Goal: Task Accomplishment & Management: Complete application form

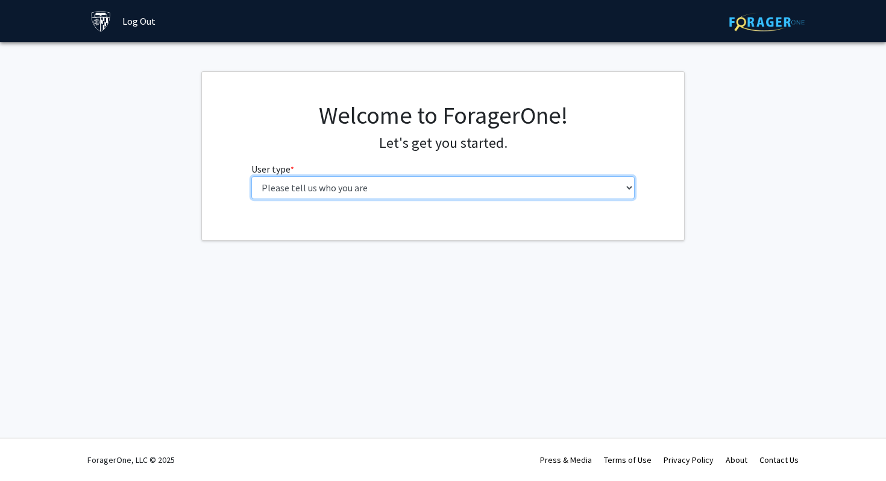
click at [300, 189] on select "Please tell us who you are Undergraduate Student Master's Student Doctoral Cand…" at bounding box center [443, 187] width 384 height 23
select select "1: undergrad"
click at [251, 176] on select "Please tell us who you are Undergraduate Student Master's Student Doctoral Cand…" at bounding box center [443, 187] width 384 height 23
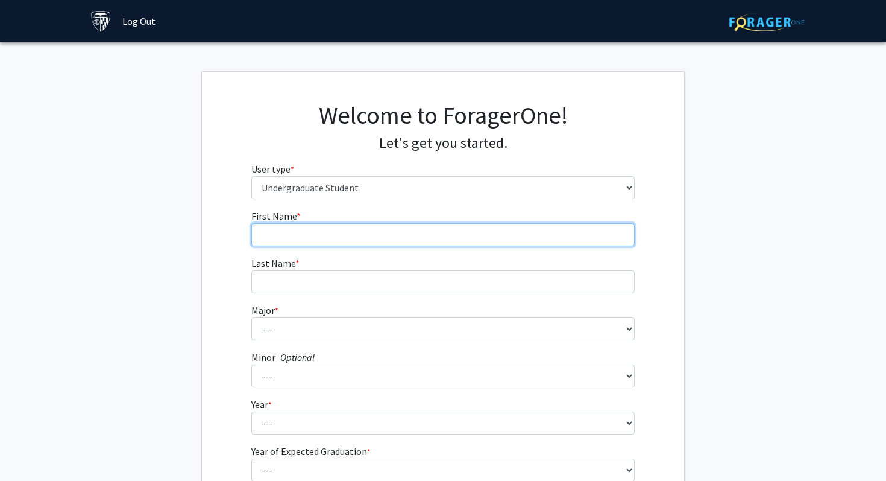
click at [359, 236] on input "First Name * required" at bounding box center [443, 234] width 384 height 23
type input "Amirmasoud"
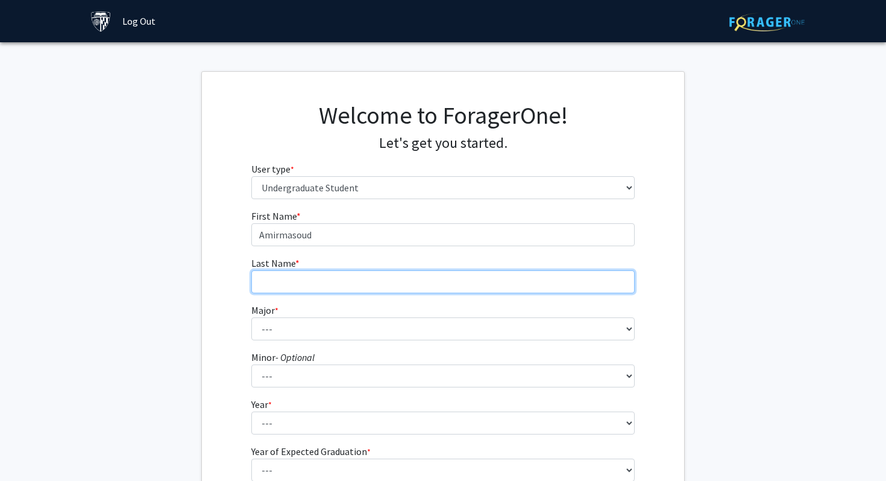
click at [294, 279] on input "Last Name * required" at bounding box center [443, 281] width 384 height 23
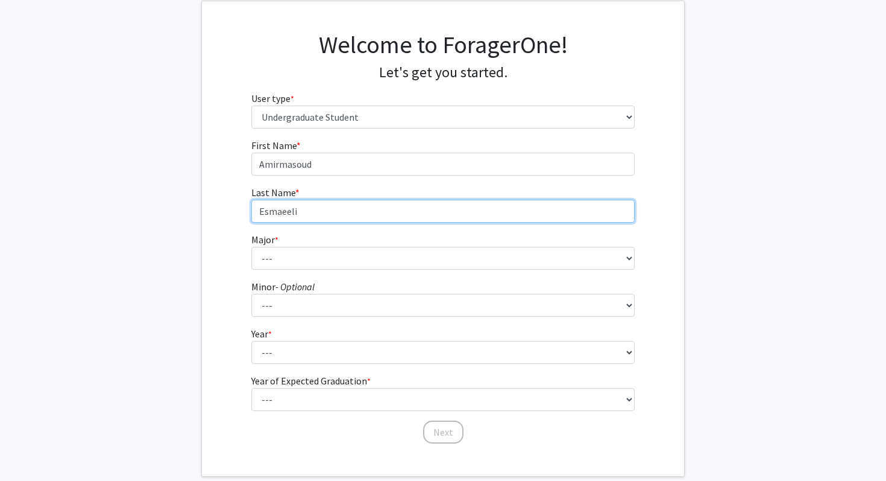
scroll to position [78, 0]
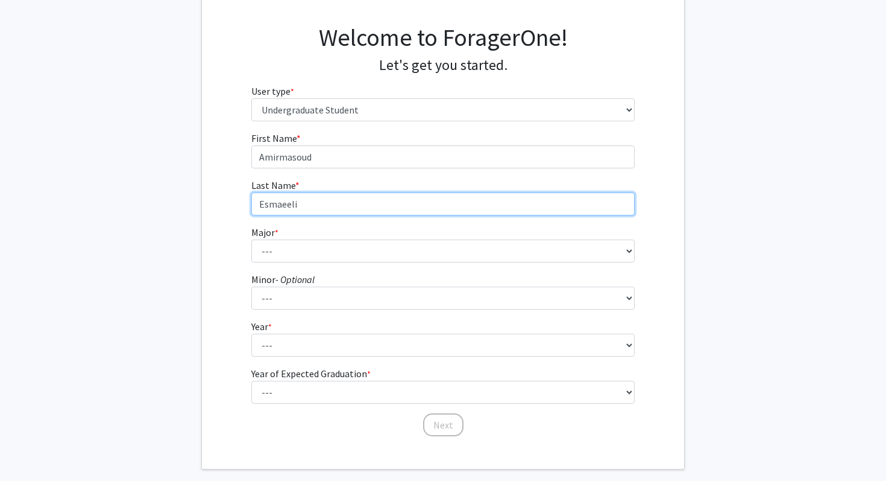
type input "Esmaeeli"
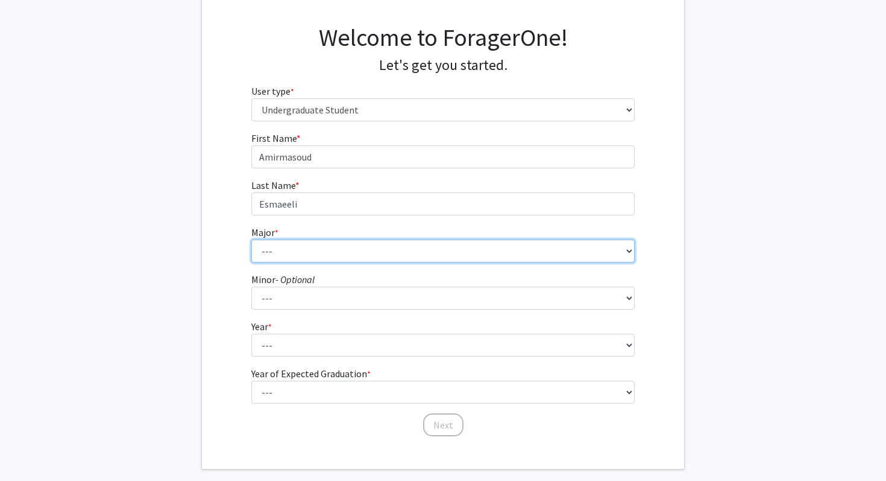
click at [304, 245] on select "--- Africana Studies Anthropology Applied Mathematics & Statistics Archaeology …" at bounding box center [443, 250] width 384 height 23
select select "51: 63"
click at [251, 239] on select "--- Africana Studies Anthropology Applied Mathematics & Statistics Archaeology …" at bounding box center [443, 250] width 384 height 23
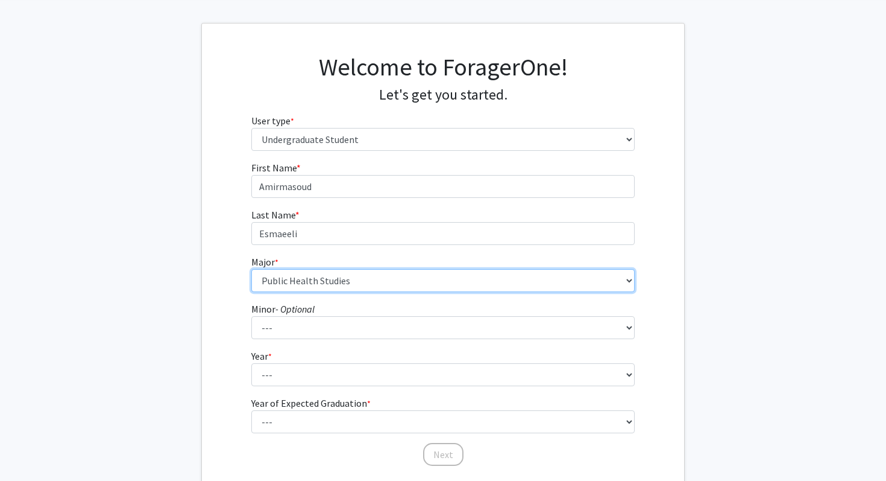
scroll to position [136, 0]
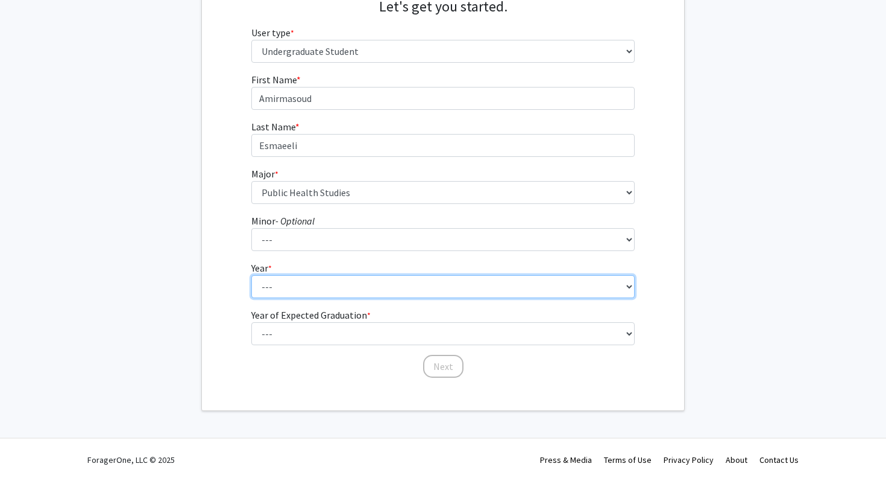
click at [292, 282] on select "--- First-year Sophomore Junior Senior Postbaccalaureate Certificate" at bounding box center [443, 286] width 384 height 23
click at [251, 275] on select "--- First-year Sophomore Junior Senior Postbaccalaureate Certificate" at bounding box center [443, 286] width 384 height 23
click at [301, 289] on select "--- First-year Sophomore Junior Senior Postbaccalaureate Certificate" at bounding box center [443, 286] width 384 height 23
click at [251, 275] on select "--- First-year Sophomore Junior Senior Postbaccalaureate Certificate" at bounding box center [443, 286] width 384 height 23
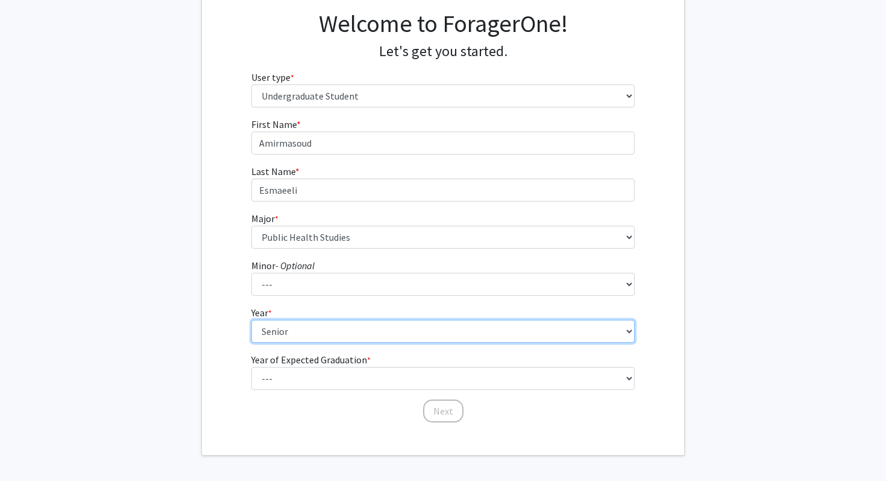
scroll to position [93, 0]
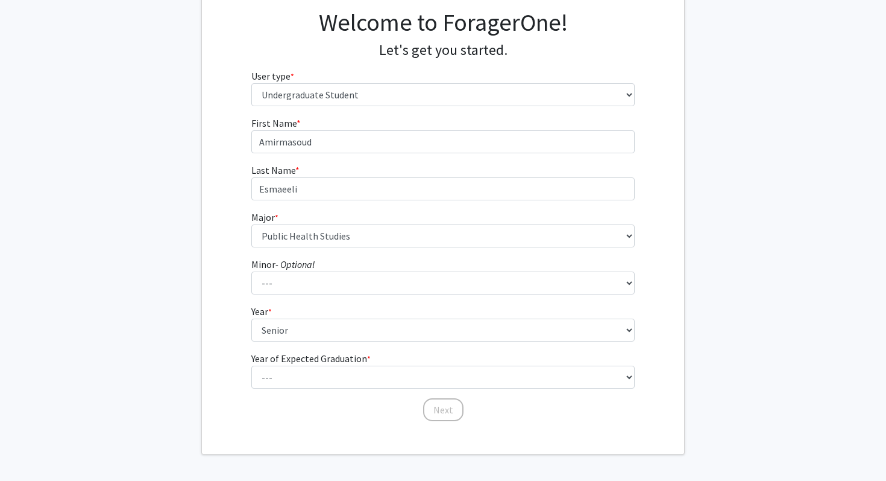
click at [312, 248] on form "First Name * required [PERSON_NAME] Last Name * required Esmaeeli Major * requi…" at bounding box center [443, 263] width 384 height 294
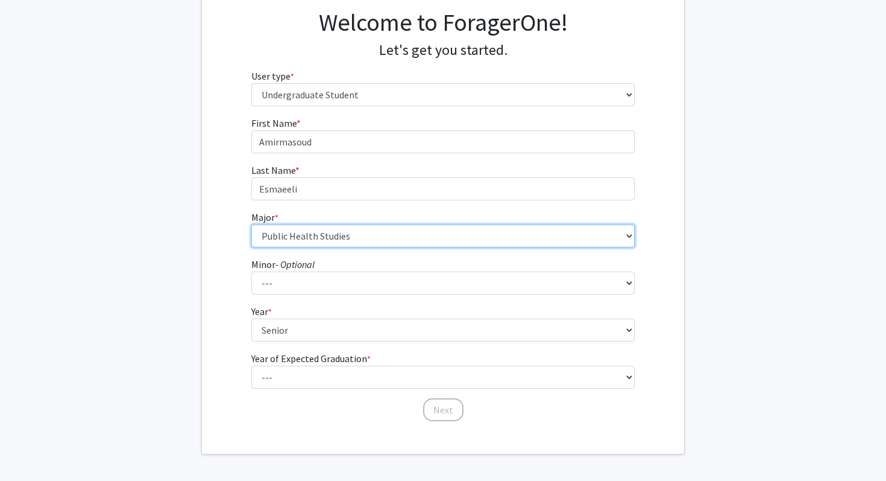
click at [312, 242] on select "--- Africana Studies Anthropology Applied Mathematics & Statistics Archaeology …" at bounding box center [443, 235] width 384 height 23
click at [251, 224] on select "--- Africana Studies Anthropology Applied Mathematics & Statistics Archaeology …" at bounding box center [443, 235] width 384 height 23
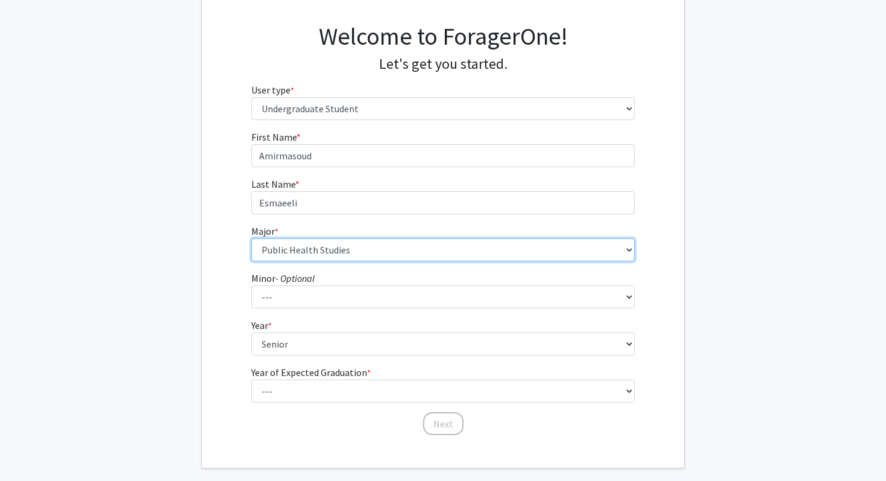
scroll to position [136, 0]
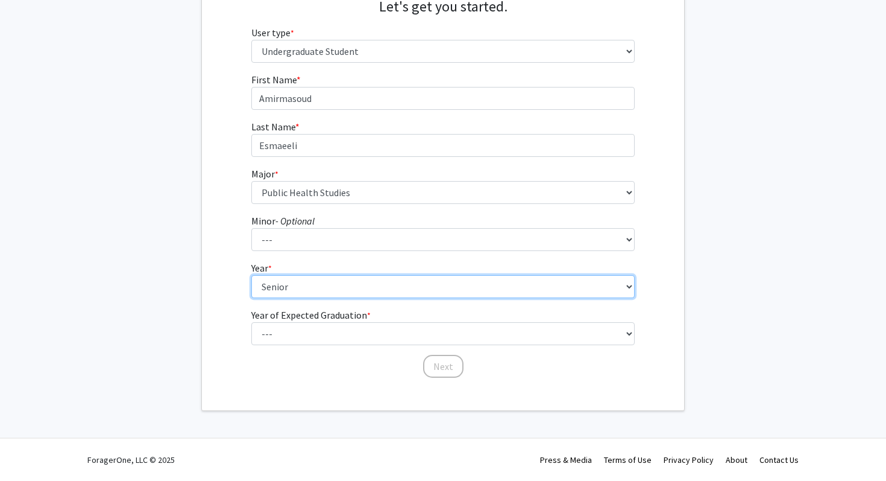
click at [297, 280] on select "--- First-year Sophomore Junior Senior Postbaccalaureate Certificate" at bounding box center [443, 286] width 384 height 23
select select "1: first-year"
click at [251, 275] on select "--- First-year Sophomore Junior Senior Postbaccalaureate Certificate" at bounding box center [443, 286] width 384 height 23
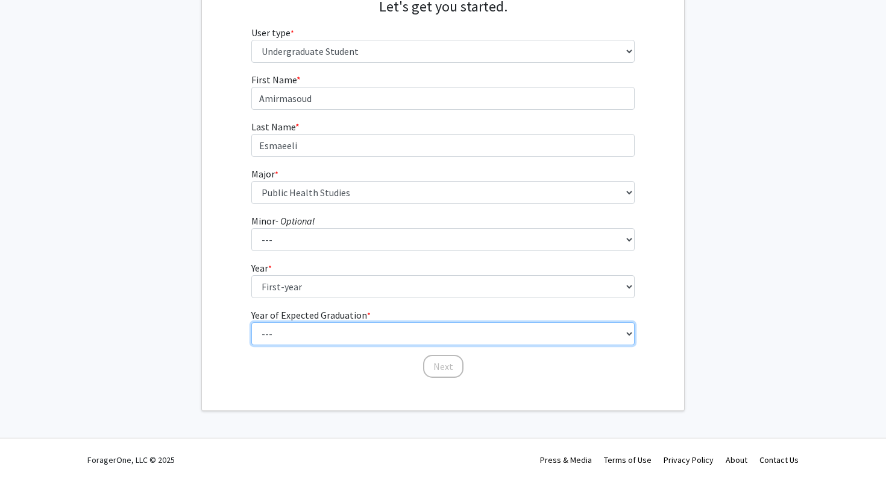
click at [321, 340] on select "--- 2025 2026 2027 2028 2029 2030 2031 2032 2033 2034" at bounding box center [443, 333] width 384 height 23
select select "5: 2029"
click at [251, 322] on select "--- 2025 2026 2027 2028 2029 2030 2031 2032 2033 2034" at bounding box center [443, 333] width 384 height 23
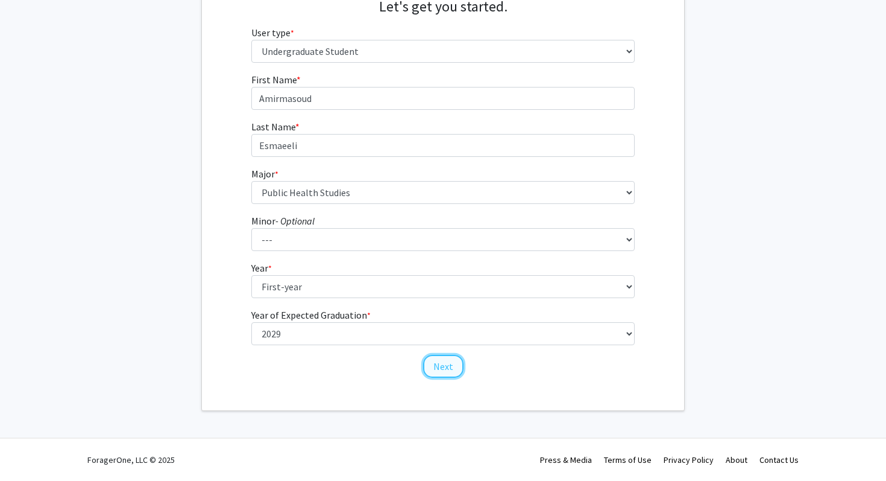
click at [441, 365] on button "Next" at bounding box center [443, 366] width 40 height 23
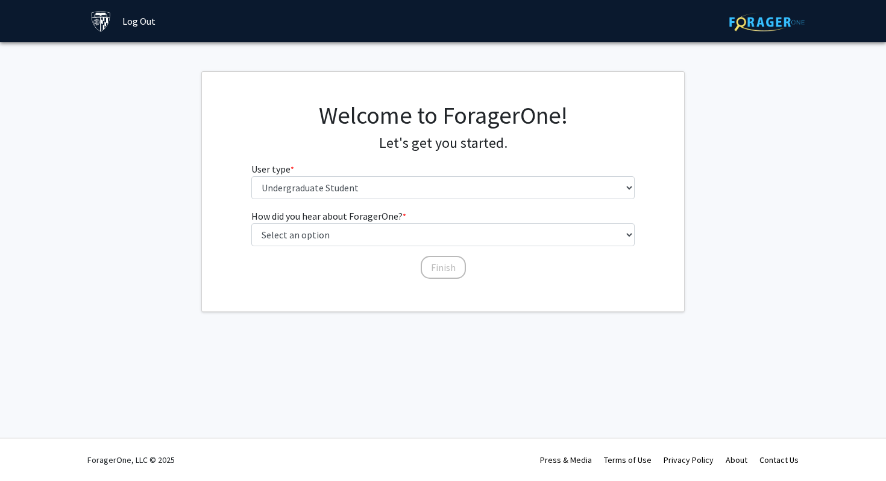
scroll to position [0, 0]
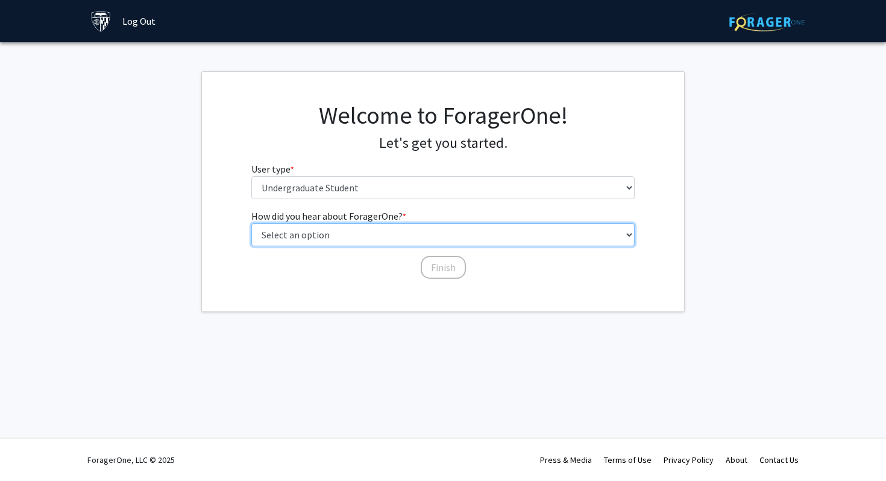
click at [402, 229] on select "Select an option Peer/student recommendation Faculty/staff recommendation Unive…" at bounding box center [443, 234] width 384 height 23
select select "2: faculty_recommendation"
click at [251, 223] on select "Select an option Peer/student recommendation Faculty/staff recommendation Unive…" at bounding box center [443, 234] width 384 height 23
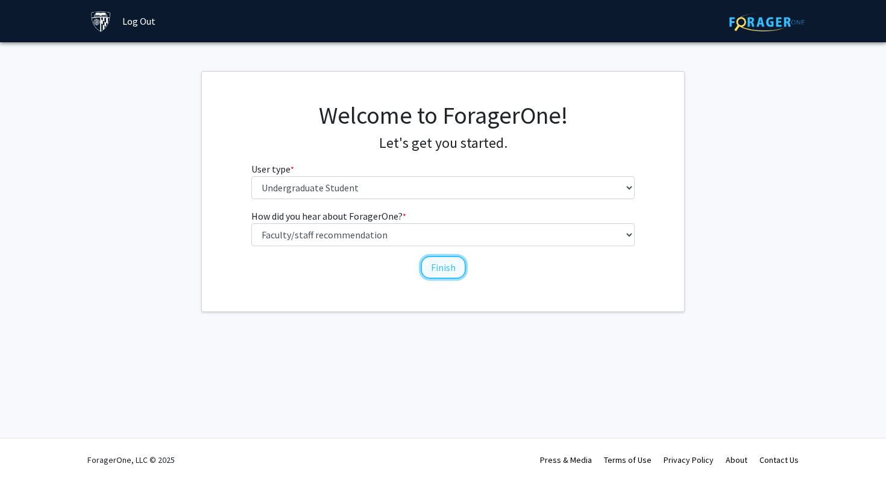
click at [427, 264] on button "Finish" at bounding box center [443, 267] width 45 height 23
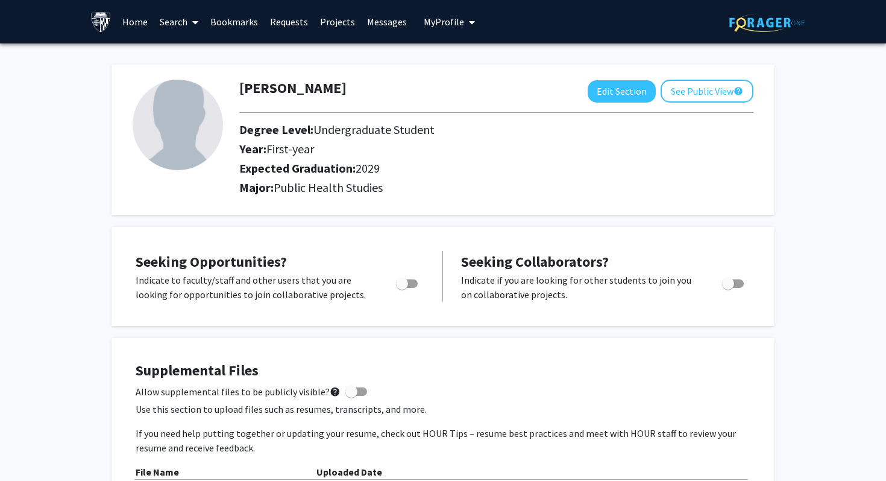
click at [403, 279] on span "Toggle" at bounding box center [402, 283] width 12 height 12
click at [402, 288] on input "Are you actively seeking opportunities?" at bounding box center [402, 288] width 1 height 1
checkbox input "true"
click at [619, 90] on button "Edit Section" at bounding box center [622, 91] width 68 height 22
select select "first-year"
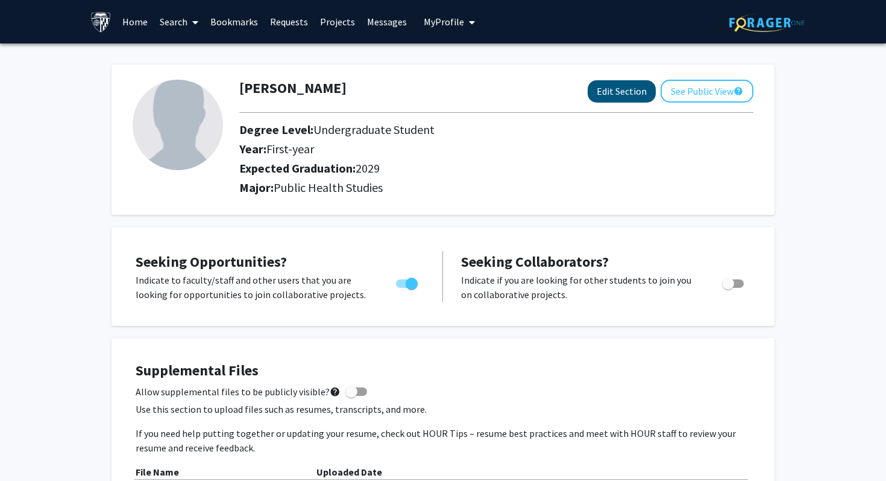
select select "2029"
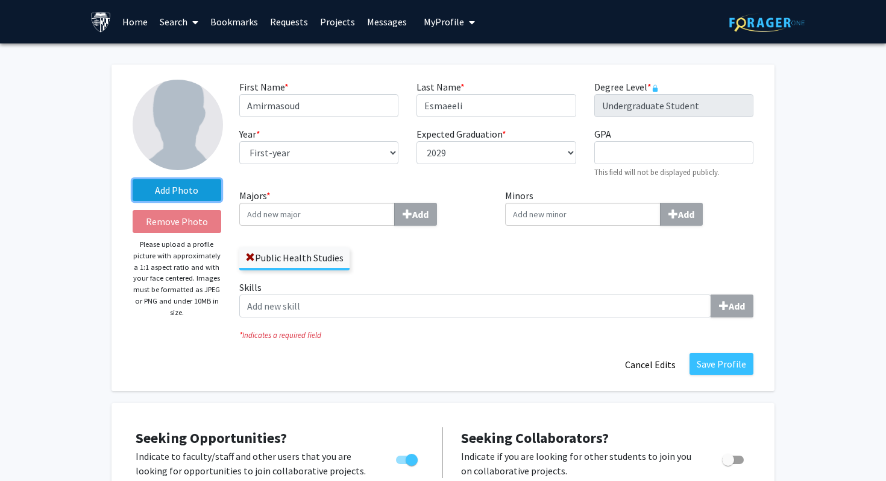
click at [171, 188] on label "Add Photo" at bounding box center [177, 190] width 89 height 22
click at [0, 0] on input "Add Photo" at bounding box center [0, 0] width 0 height 0
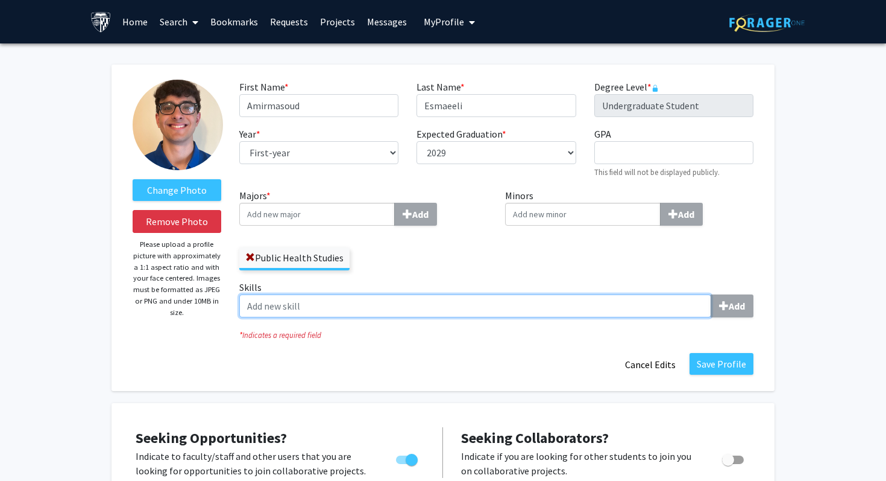
click at [689, 304] on input "Skills Add" at bounding box center [475, 305] width 472 height 23
click at [672, 306] on input "Skills Add" at bounding box center [475, 305] width 472 height 23
click at [389, 297] on input "Skills Add" at bounding box center [475, 305] width 472 height 23
type input "A"
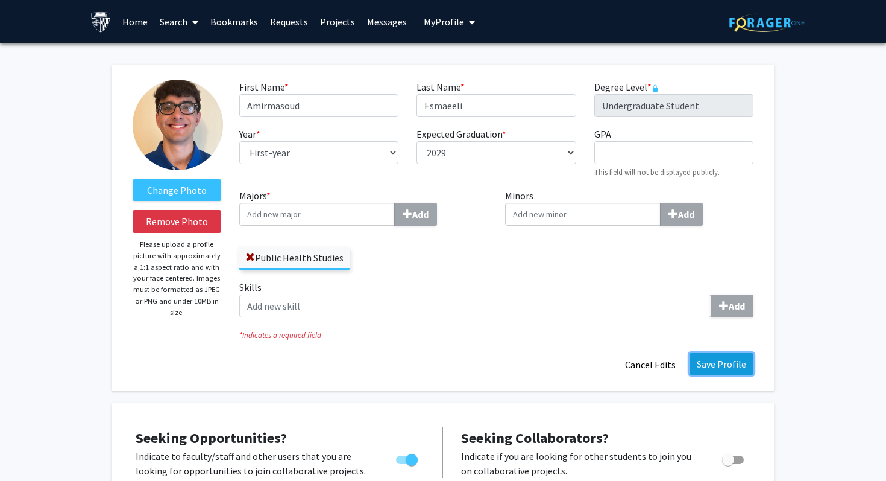
click at [720, 362] on button "Save Profile" at bounding box center [722, 364] width 64 height 22
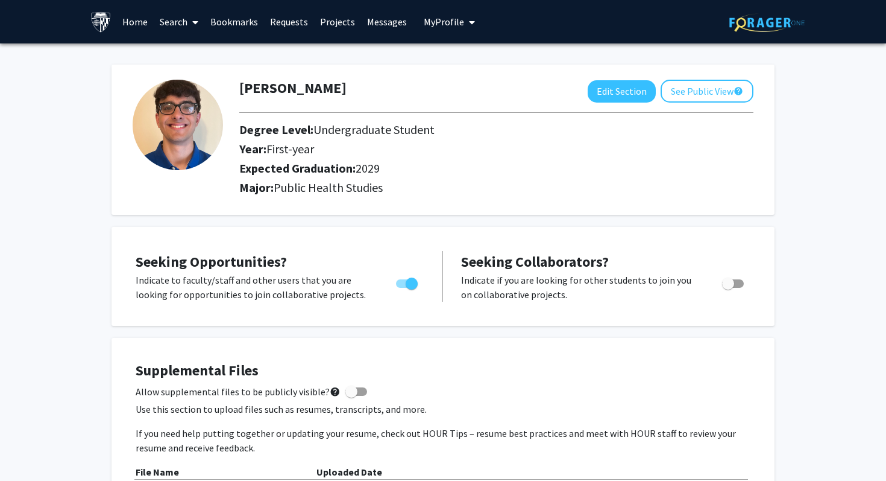
click at [280, 22] on link "Requests" at bounding box center [289, 22] width 50 height 42
click at [329, 23] on link "Projects" at bounding box center [337, 22] width 47 height 42
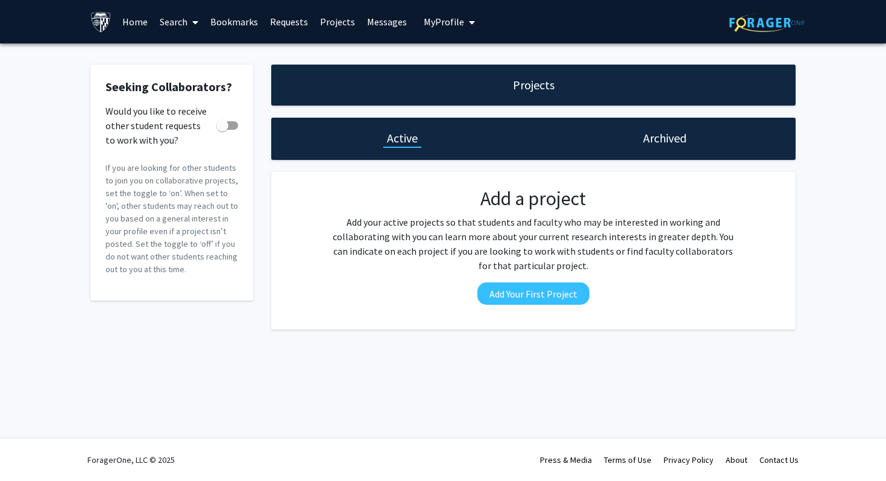
click at [366, 13] on link "Messages" at bounding box center [387, 22] width 52 height 42
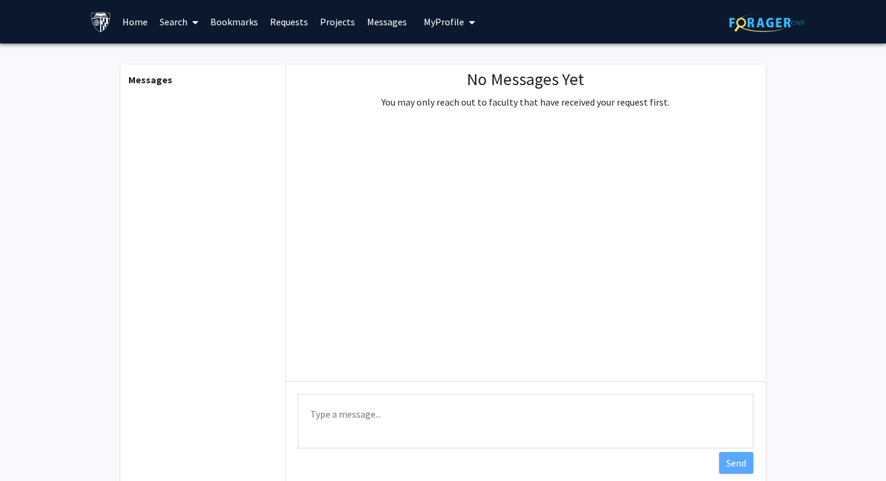
click at [233, 26] on link "Bookmarks" at bounding box center [234, 22] width 60 height 42
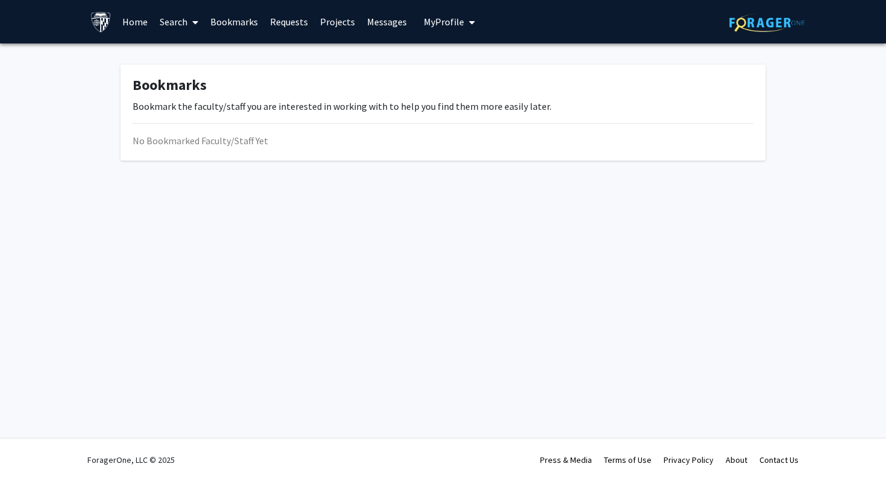
click at [193, 21] on icon at bounding box center [195, 22] width 6 height 10
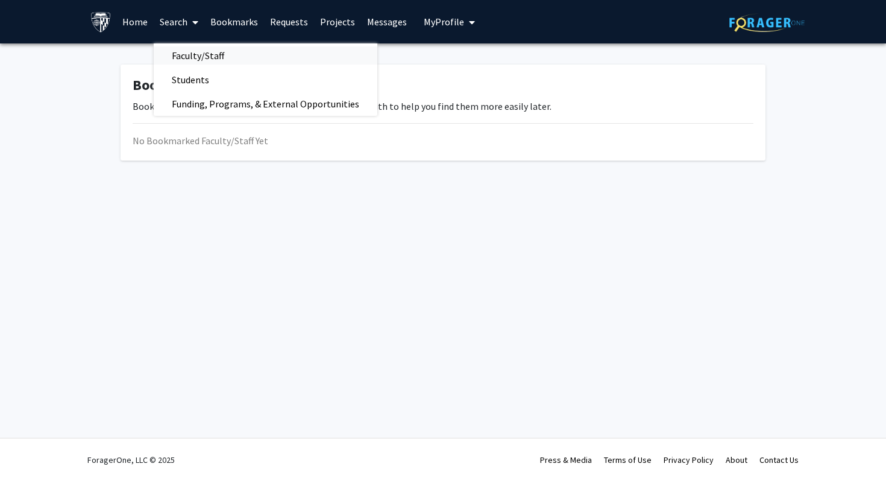
click at [188, 50] on span "Faculty/Staff" at bounding box center [198, 55] width 89 height 24
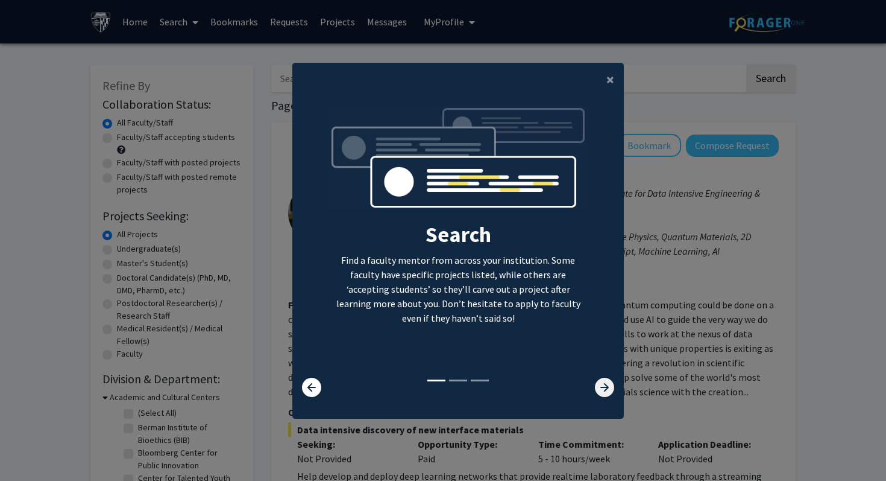
click at [604, 391] on icon at bounding box center [604, 386] width 19 height 19
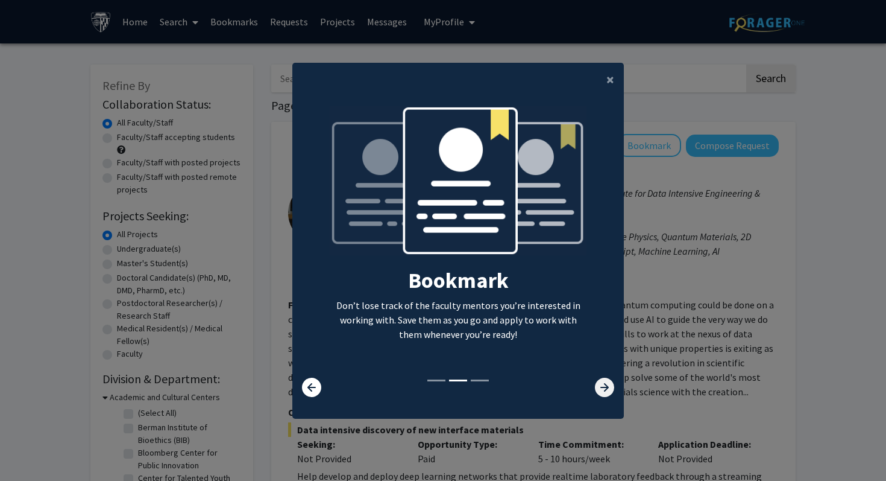
click at [604, 391] on icon at bounding box center [604, 386] width 19 height 19
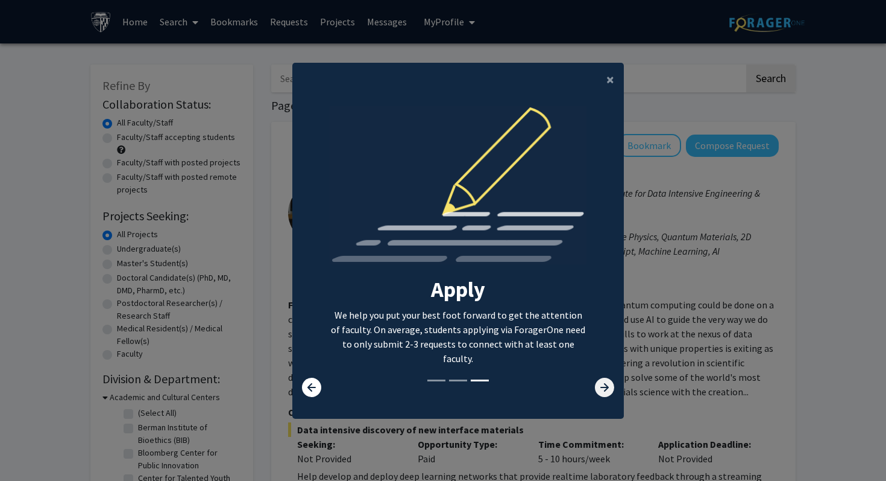
click at [598, 385] on icon at bounding box center [604, 386] width 19 height 19
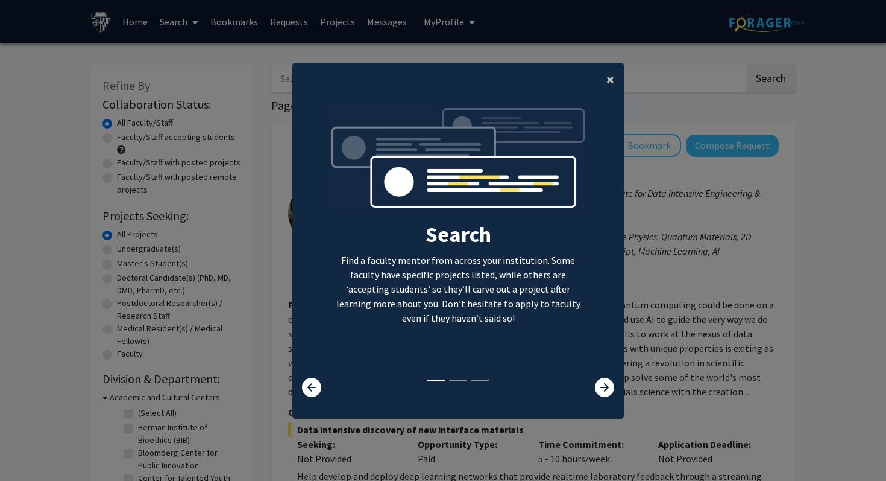
click at [610, 80] on span "×" at bounding box center [611, 79] width 8 height 19
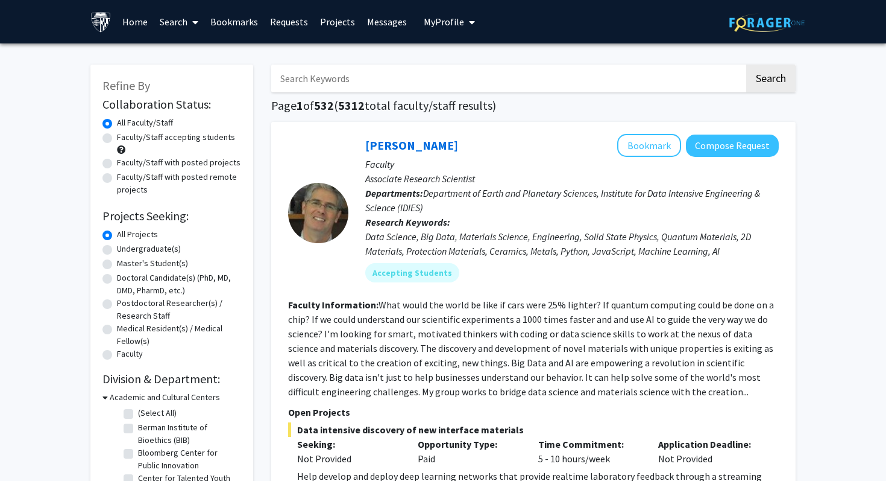
click at [448, 38] on button "My Profile" at bounding box center [449, 21] width 58 height 43
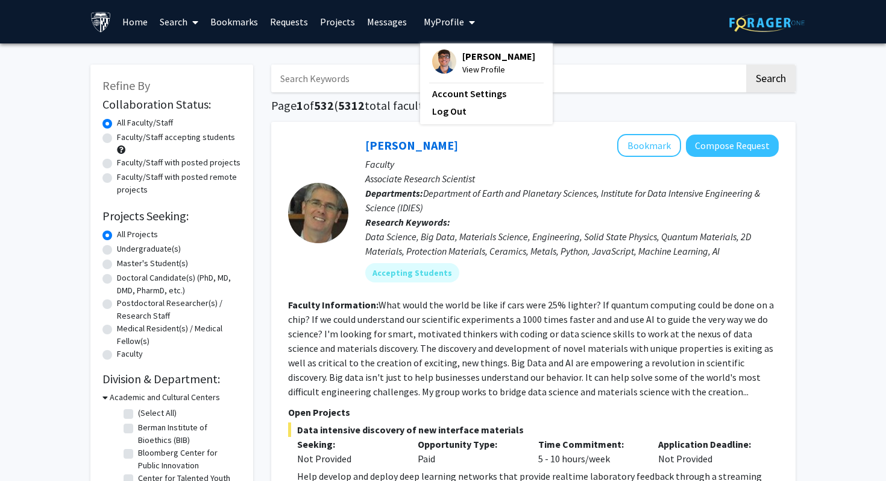
click at [444, 65] on img at bounding box center [444, 61] width 24 height 24
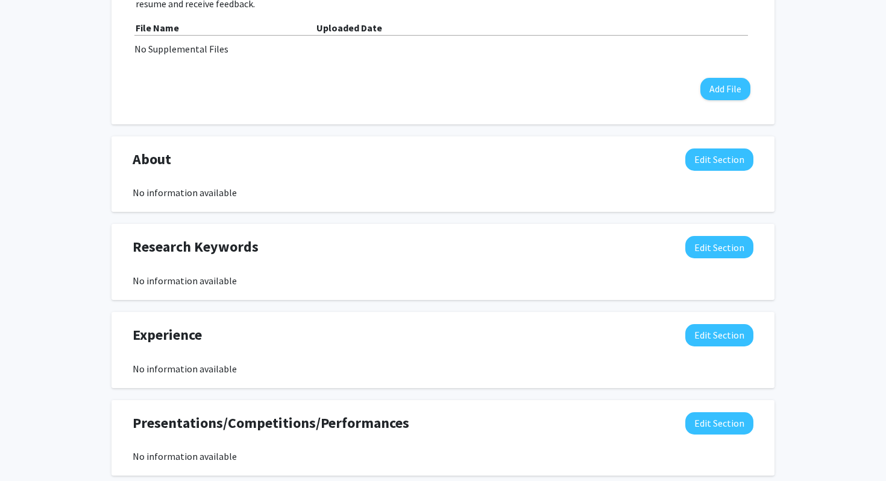
scroll to position [513, 0]
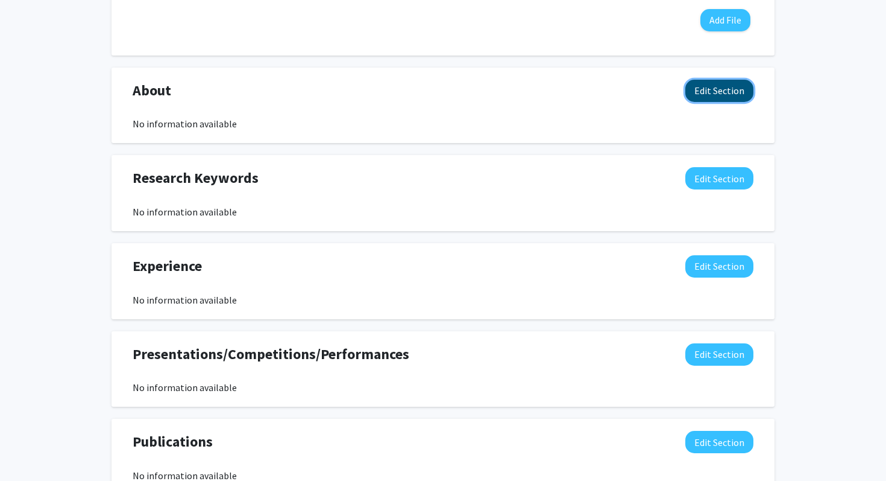
click at [709, 92] on button "Edit Section" at bounding box center [720, 91] width 68 height 22
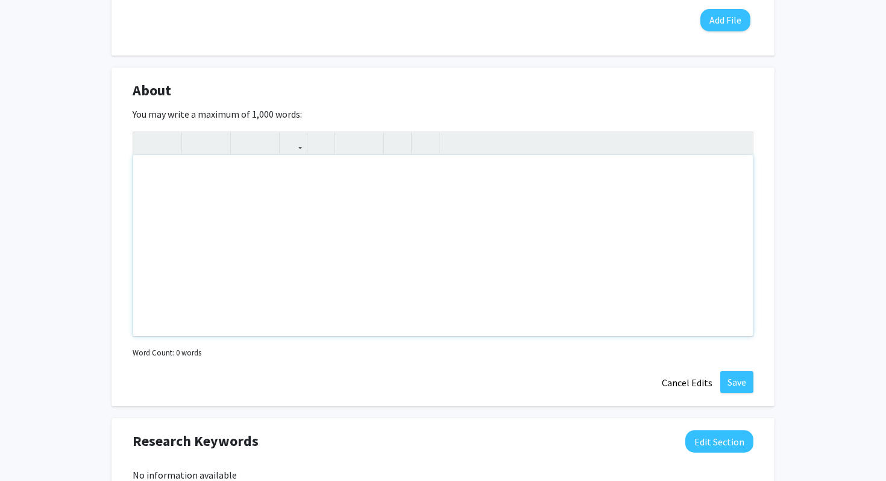
scroll to position [950, 0]
